Goal: Information Seeking & Learning: Learn about a topic

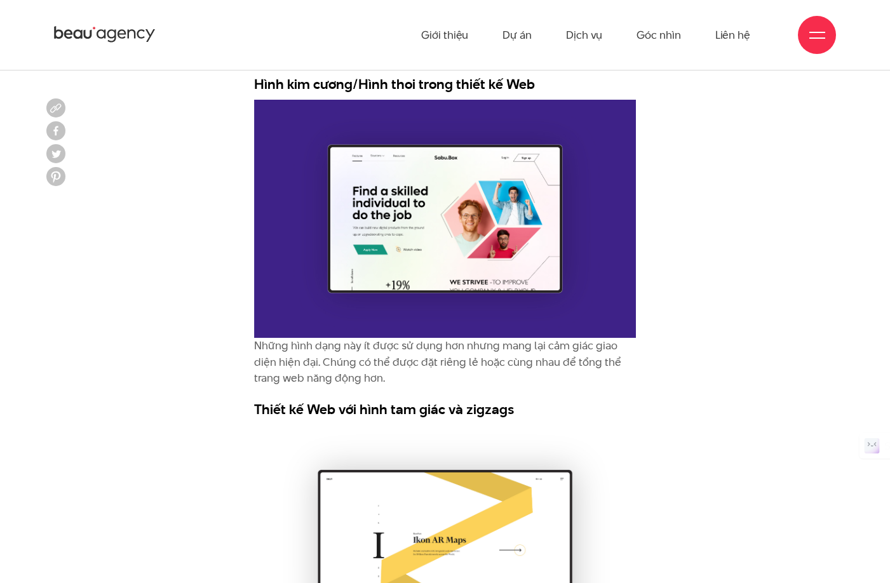
scroll to position [5632, 0]
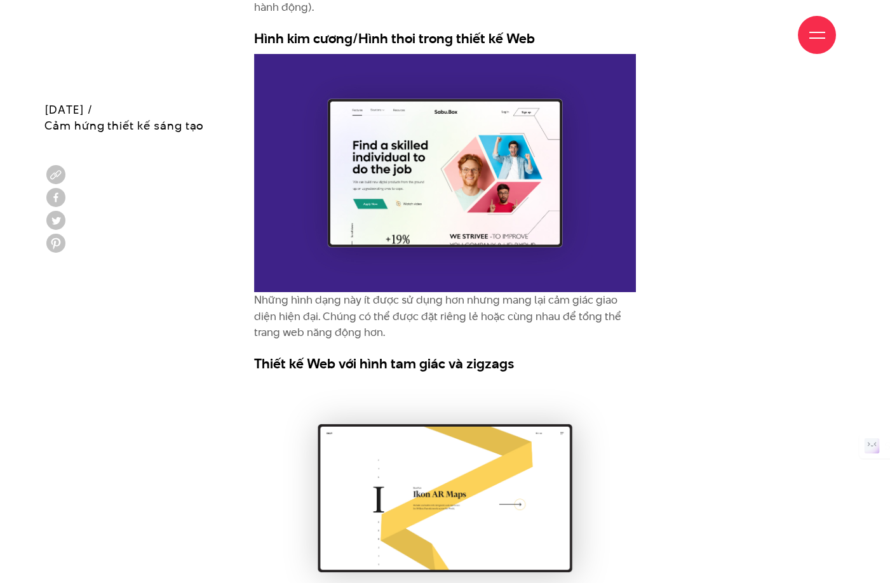
scroll to position [5822, 0]
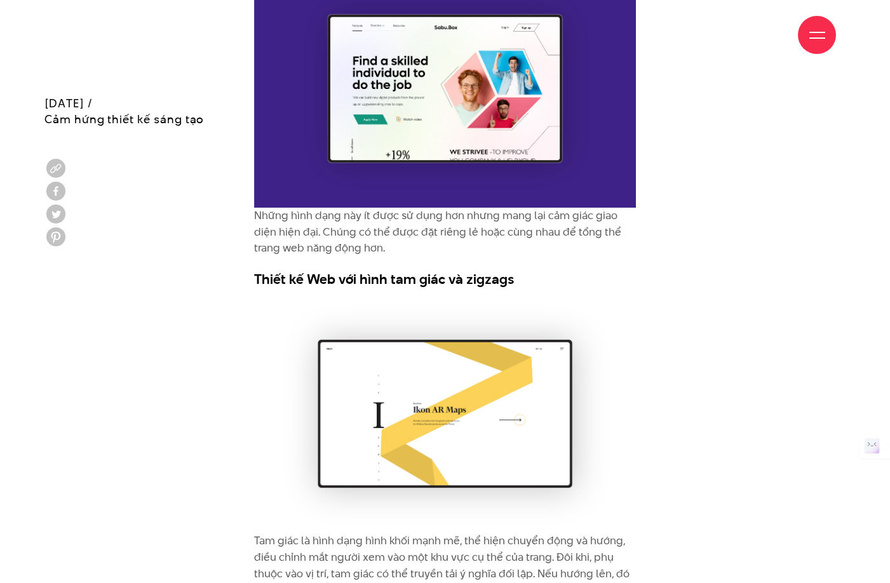
click at [403, 533] on p "Tam giác là hình dạng hình khối mạnh mẽ, thể hiện chuyển động và hướng, điều ch…" at bounding box center [445, 582] width 382 height 98
click at [547, 533] on p "Tam giác là hình dạng hình khối mạnh mẽ, thể hiện chuyển động và hướng, điều ch…" at bounding box center [445, 582] width 382 height 98
click at [343, 533] on p "Tam giác là hình dạng hình khối mạnh mẽ, thể hiện chuyển động và hướng, điều ch…" at bounding box center [445, 582] width 382 height 98
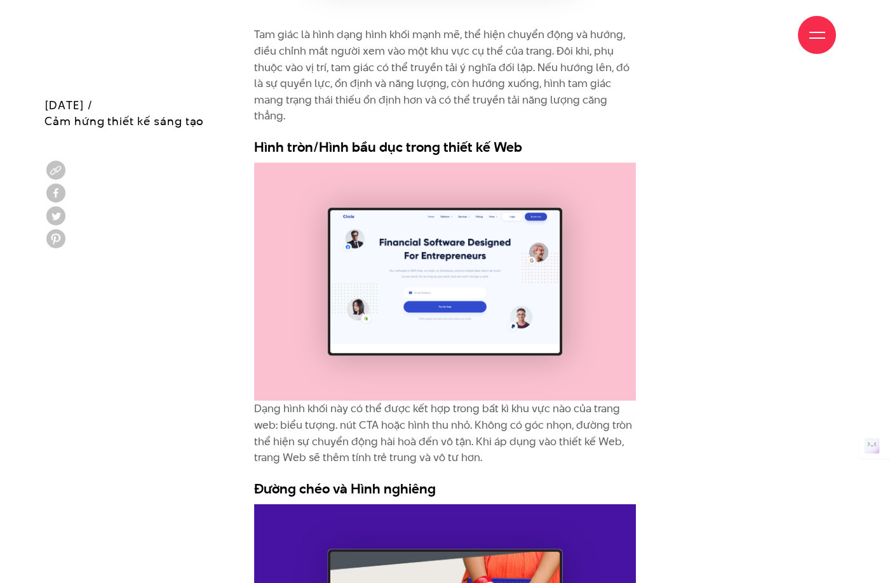
scroll to position [6330, 0]
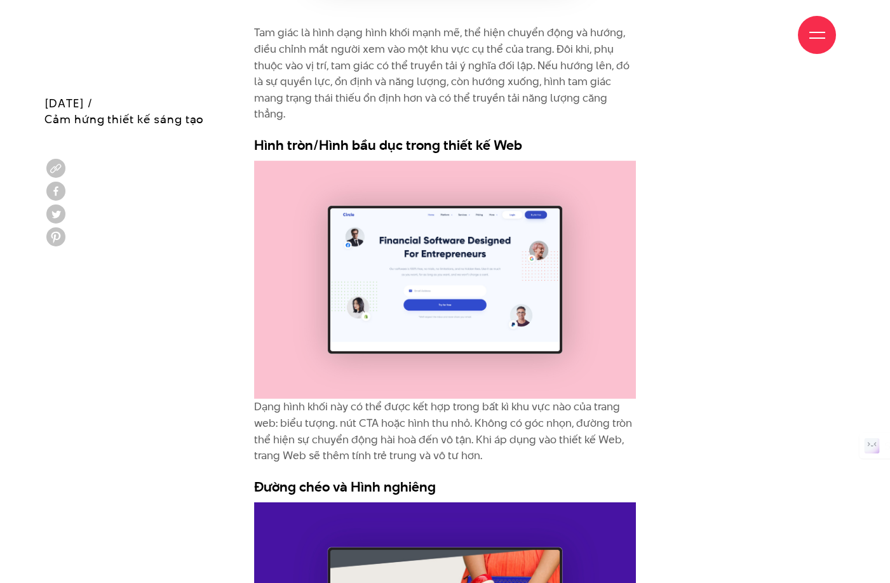
drag, startPoint x: 259, startPoint y: 221, endPoint x: 463, endPoint y: 229, distance: 203.9
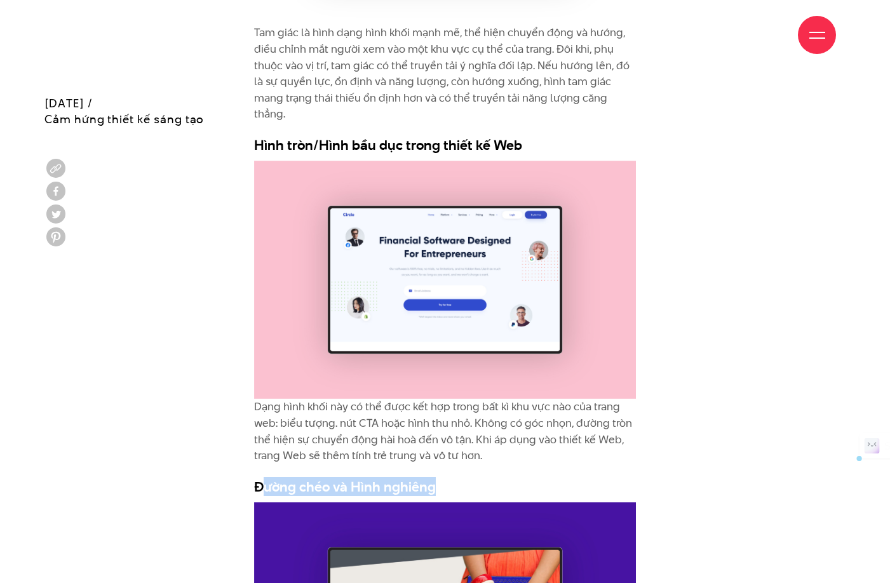
click at [463, 477] on h3 "Đường chéo và Hình nghiêng" at bounding box center [445, 486] width 382 height 19
drag, startPoint x: 254, startPoint y: 228, endPoint x: 482, endPoint y: 229, distance: 227.9
click at [482, 477] on h3 "Đường chéo và Hình nghiêng" at bounding box center [445, 486] width 382 height 19
copy h3 "Đường chéo và Hình nghiêng"
